Goal: Register for event/course

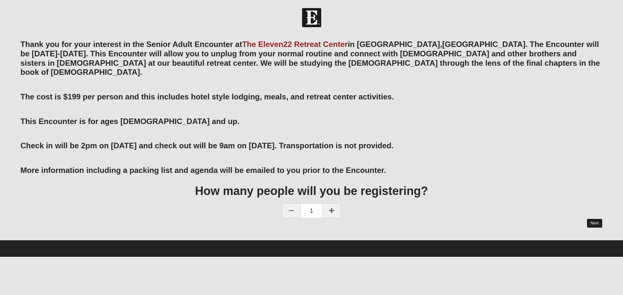
click at [593, 219] on link "Next" at bounding box center [594, 223] width 16 height 9
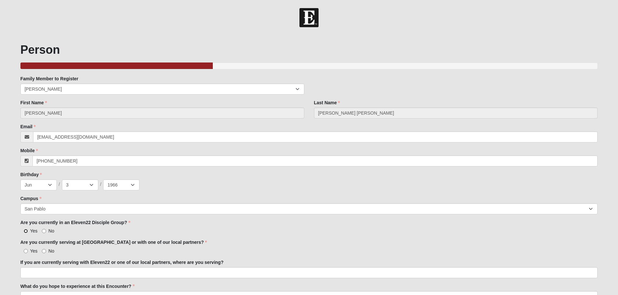
click at [25, 230] on input "Yes" at bounding box center [26, 231] width 4 height 4
radio input "true"
click at [26, 251] on input "Yes" at bounding box center [26, 251] width 4 height 4
radio input "true"
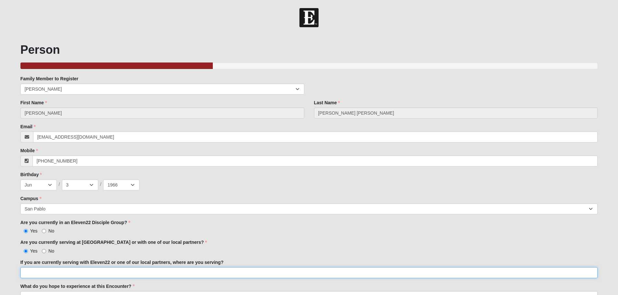
click at [25, 272] on input "If you are currently serving with Eleven22 or one of our local partners, where …" at bounding box center [308, 273] width 577 height 11
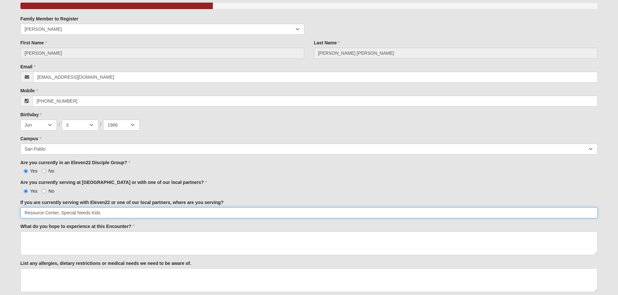
scroll to position [66, 0]
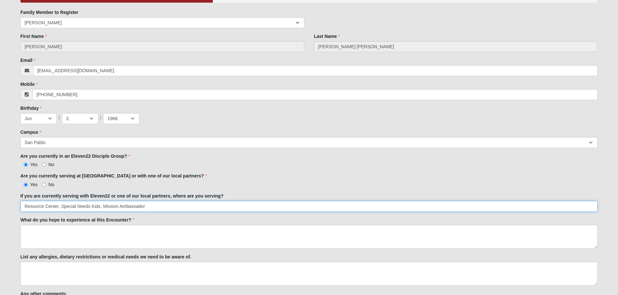
type input "Resource Center, Special Needs Kids, Mission Ambassador"
click at [210, 236] on textarea "What do you hope to experience at this Encounter?" at bounding box center [308, 237] width 577 height 24
type textarea "l"
drag, startPoint x: 24, startPoint y: 230, endPoint x: 62, endPoint y: 232, distance: 37.7
click at [62, 232] on textarea "Learn more about" at bounding box center [308, 237] width 577 height 24
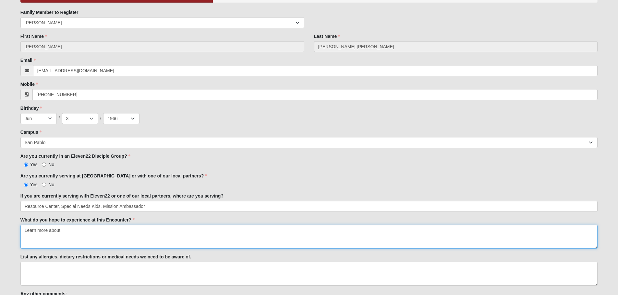
click at [62, 233] on textarea "Learn more about" at bounding box center [308, 237] width 577 height 24
drag, startPoint x: 101, startPoint y: 232, endPoint x: 126, endPoint y: 230, distance: 25.0
click at [126, 230] on textarea "Learn more about the book of Isaiah, message of" at bounding box center [308, 237] width 577 height 24
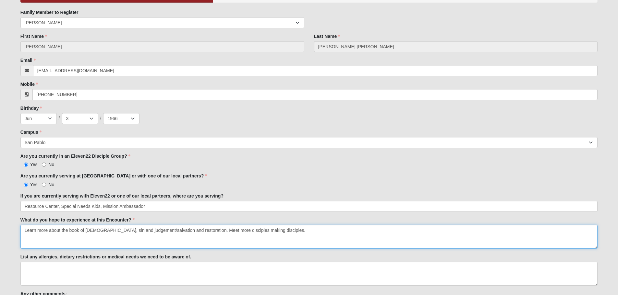
type textarea "Learn more about the book of [DEMOGRAPHIC_DATA], sin and judgement/salvation an…"
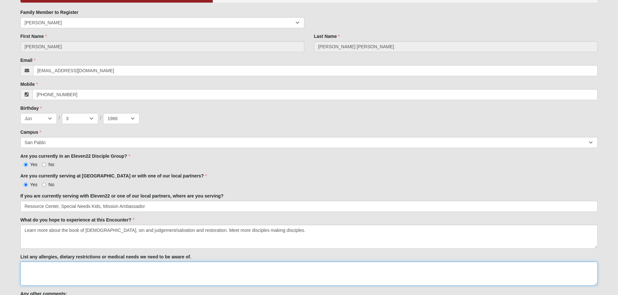
click at [86, 269] on textarea "List any allergies, dietary restrictions or medical needs we need to be aware o…" at bounding box center [308, 274] width 577 height 24
type textarea "No seafood. Not allergic, I"
drag, startPoint x: 80, startPoint y: 268, endPoint x: 21, endPoint y: 266, distance: 58.4
click at [21, 266] on textarea "No seafood. Not allergic, I" at bounding box center [308, 274] width 577 height 24
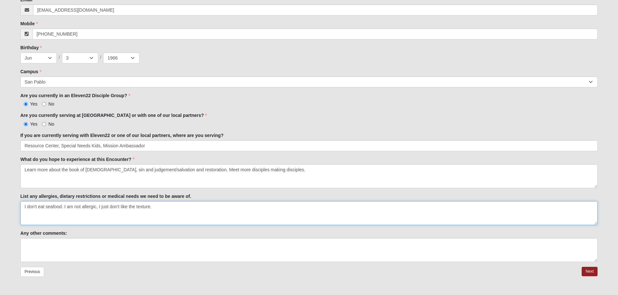
scroll to position [148, 0]
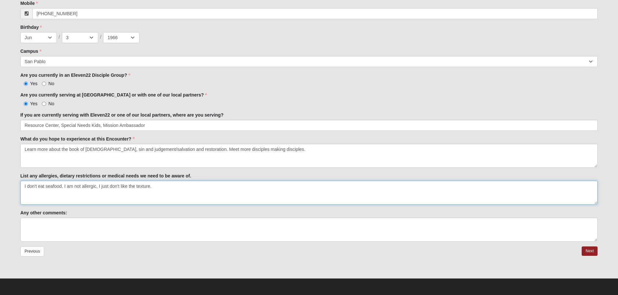
type textarea "I don't eat seafood. I am not allergic, I just don't like the texture."
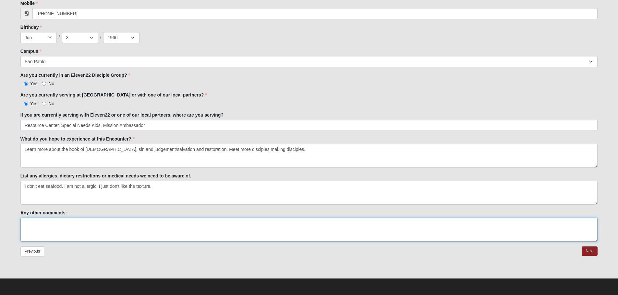
click at [106, 225] on textarea "Any other comments:" at bounding box center [308, 230] width 577 height 24
type textarea "I am looking forward to this time together!"
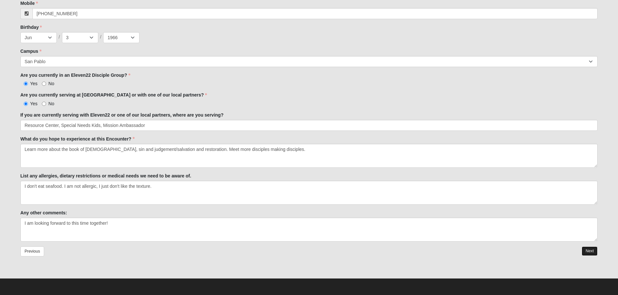
click at [589, 251] on link "Next" at bounding box center [590, 251] width 16 height 9
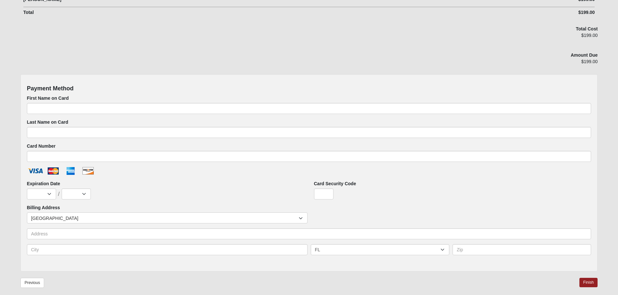
scroll to position [222, 0]
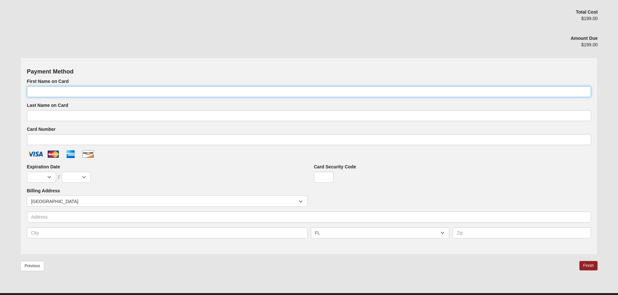
click at [40, 92] on input "First Name on Card" at bounding box center [309, 91] width 564 height 11
type input "[PERSON_NAME]"
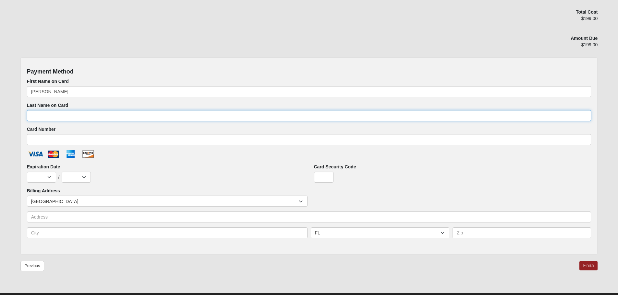
type input "[PERSON_NAME]"
type input "[CREDIT_CARD_NUMBER]"
select select "4"
select select "2030"
click at [30, 117] on input "[PERSON_NAME]" at bounding box center [309, 115] width 564 height 11
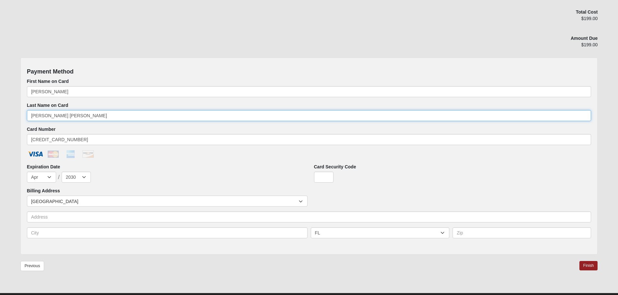
type input "[PERSON_NAME] [PERSON_NAME]"
click at [325, 179] on input "Card Security Code" at bounding box center [323, 177] width 19 height 11
type input "235"
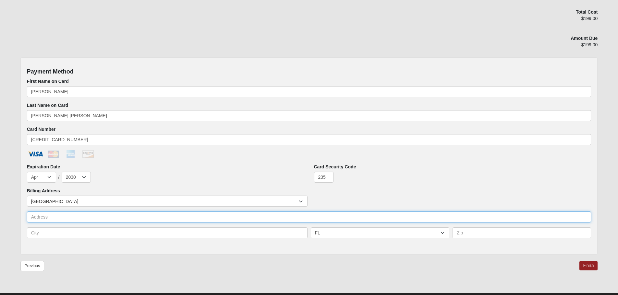
click at [66, 218] on input "text" at bounding box center [309, 217] width 564 height 11
type input "[STREET_ADDRESS]"
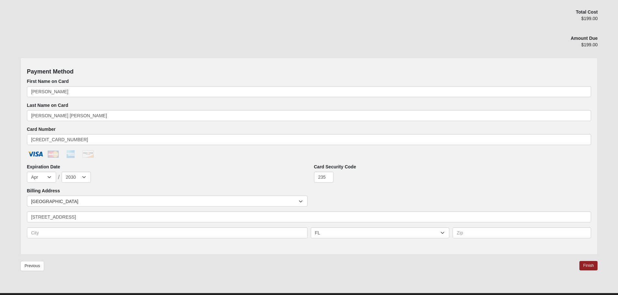
type input "[GEOGRAPHIC_DATA]"
type input "32250-4416"
click at [585, 267] on link "Finish" at bounding box center [588, 265] width 18 height 9
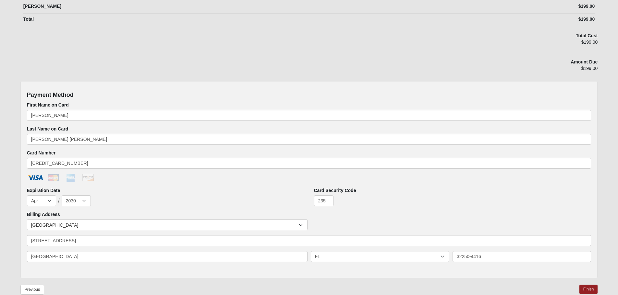
scroll to position [279, 0]
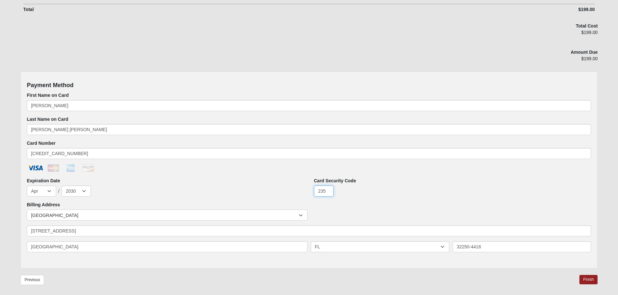
drag, startPoint x: 328, startPoint y: 191, endPoint x: 307, endPoint y: 191, distance: 20.8
click at [307, 191] on div "Expiration Date Jan Feb Mar Apr May Jun [DATE] Aug Sep Oct Nov Dec / 2025 2026 …" at bounding box center [309, 190] width 574 height 24
type input "762"
click at [588, 281] on link "Finish" at bounding box center [588, 279] width 18 height 9
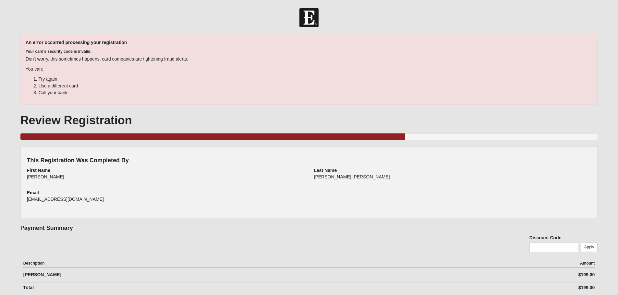
scroll to position [151, 0]
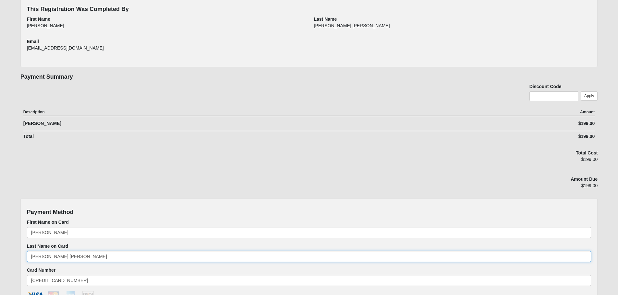
click at [53, 257] on input "[PERSON_NAME] [PERSON_NAME]" at bounding box center [309, 256] width 564 height 11
type input "ThornburgRoberts"
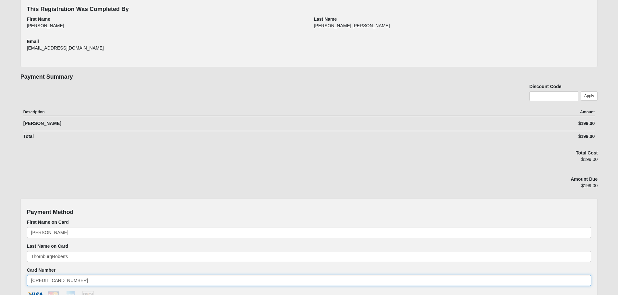
drag, startPoint x: 75, startPoint y: 281, endPoint x: 20, endPoint y: 279, distance: 54.5
click at [20, 279] on div "Payment Method First Name on Card [PERSON_NAME] Last Name on Card ThornburgRobe…" at bounding box center [308, 298] width 577 height 198
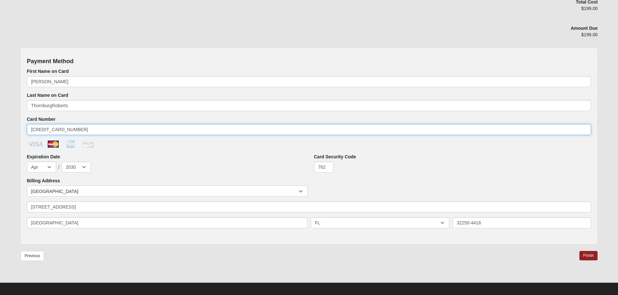
type input "[CREDIT_CARD_NUMBER]"
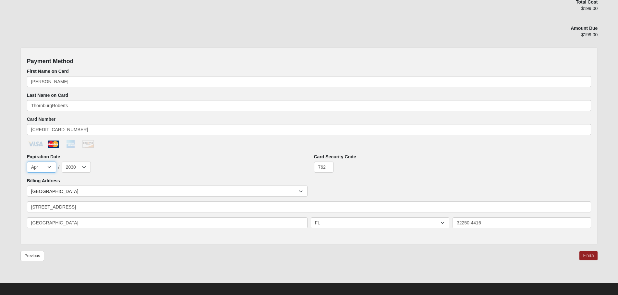
click at [51, 166] on select "Jan Feb Mar Apr May Jun [DATE] Aug Sep Oct Nov Dec" at bounding box center [41, 167] width 29 height 11
select select "6"
click at [27, 162] on select "Jan Feb Mar Apr May Jun [DATE] Aug Sep Oct Nov Dec" at bounding box center [41, 167] width 29 height 11
click at [85, 168] on select "2025 2026 2027 2028 2029 2030 2031 2032 2033 2034 2035 2036 2037 2038 2039 2040" at bounding box center [76, 167] width 29 height 11
select select "2028"
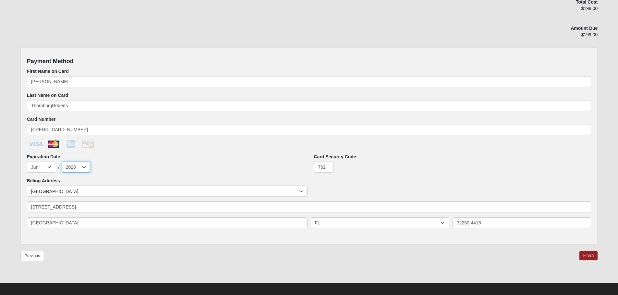
click at [62, 162] on select "2025 2026 2027 2028 2029 2030 2031 2032 2033 2034 2035 2036 2037 2038 2039 2040" at bounding box center [76, 167] width 29 height 11
drag, startPoint x: 329, startPoint y: 168, endPoint x: 302, endPoint y: 168, distance: 26.3
click at [302, 168] on div "Expiration Date Jan Feb Mar Apr May Jun [DATE] Aug Sep Oct Nov Dec / 2025 2026 …" at bounding box center [309, 166] width 574 height 24
type input "346"
drag, startPoint x: 470, startPoint y: 224, endPoint x: 494, endPoint y: 226, distance: 24.1
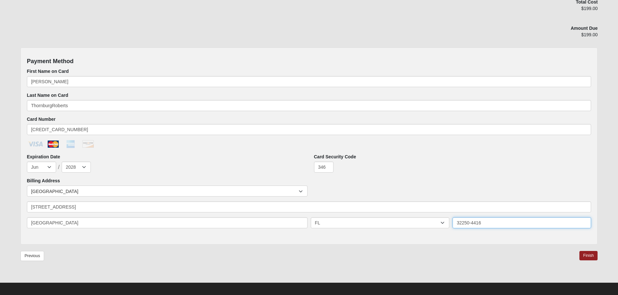
click at [494, 226] on input "32250-4416" at bounding box center [521, 223] width 138 height 11
type input "32250"
click at [590, 256] on link "Finish" at bounding box center [588, 255] width 18 height 9
